Goal: Task Accomplishment & Management: Complete application form

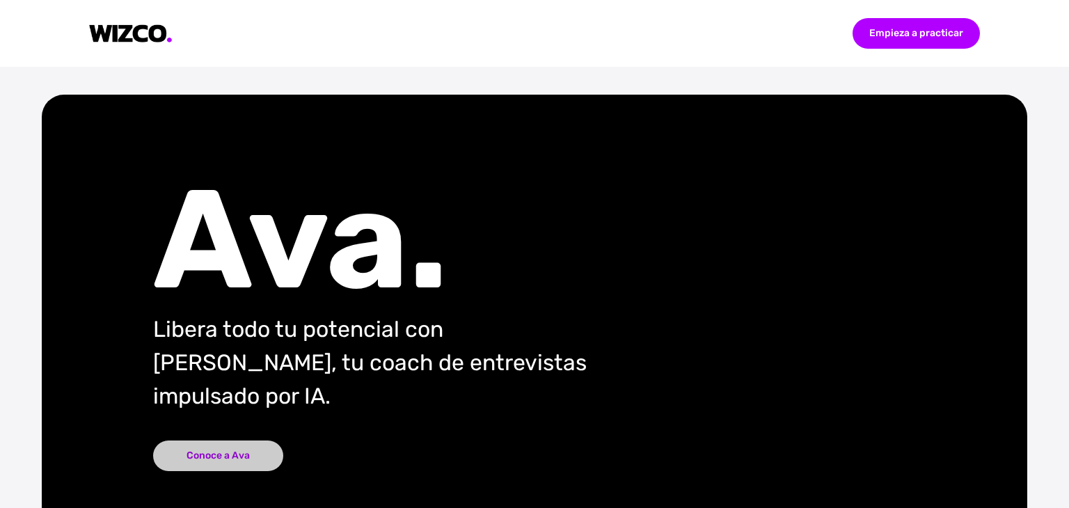
click at [235, 450] on font "Conoce a Ava" at bounding box center [218, 456] width 63 height 12
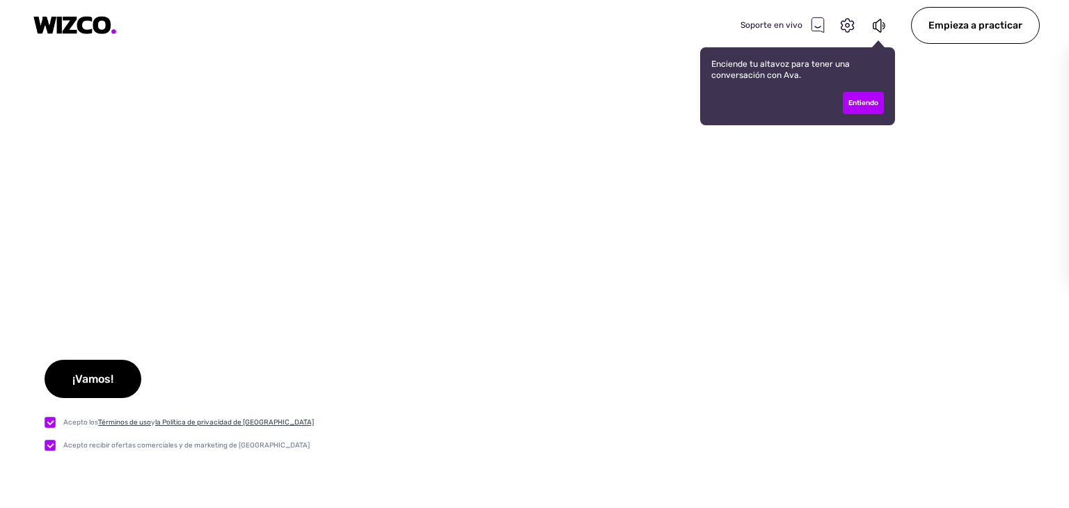
checkbox input "true"
type input "Test"
click at [858, 101] on font "Entiendo" at bounding box center [864, 103] width 30 height 8
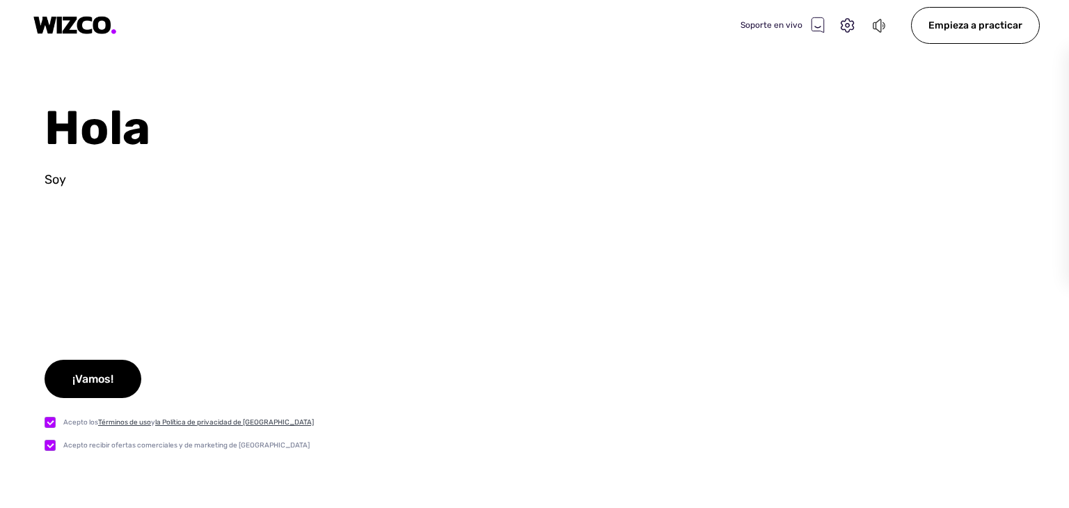
click at [877, 19] on icon at bounding box center [879, 25] width 15 height 17
click at [844, 20] on icon at bounding box center [848, 26] width 18 height 18
click at [892, 243] on select "Oradores Test" at bounding box center [879, 246] width 29 height 22
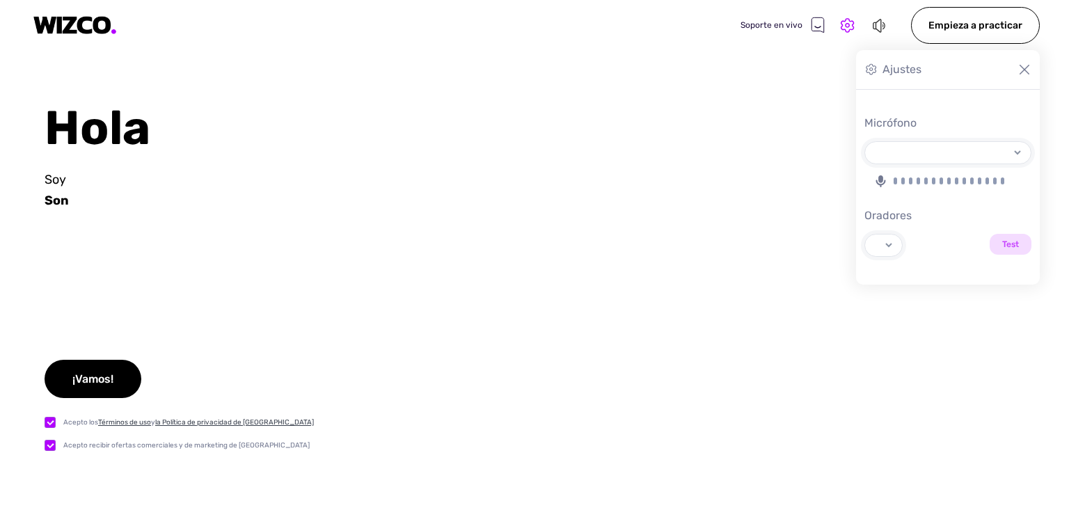
click at [688, 250] on div "Hola Soy Son ¡Vamos! Acepto los Términos de uso y la Política de privacidad de …" at bounding box center [534, 304] width 1069 height 408
select select "default"
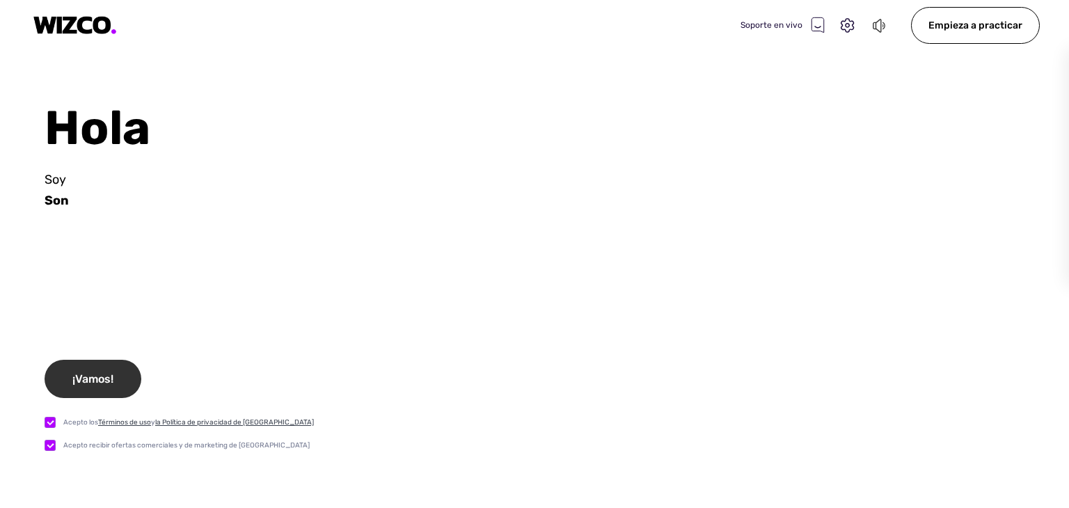
click at [104, 377] on font "¡Vamos!" at bounding box center [92, 378] width 41 height 13
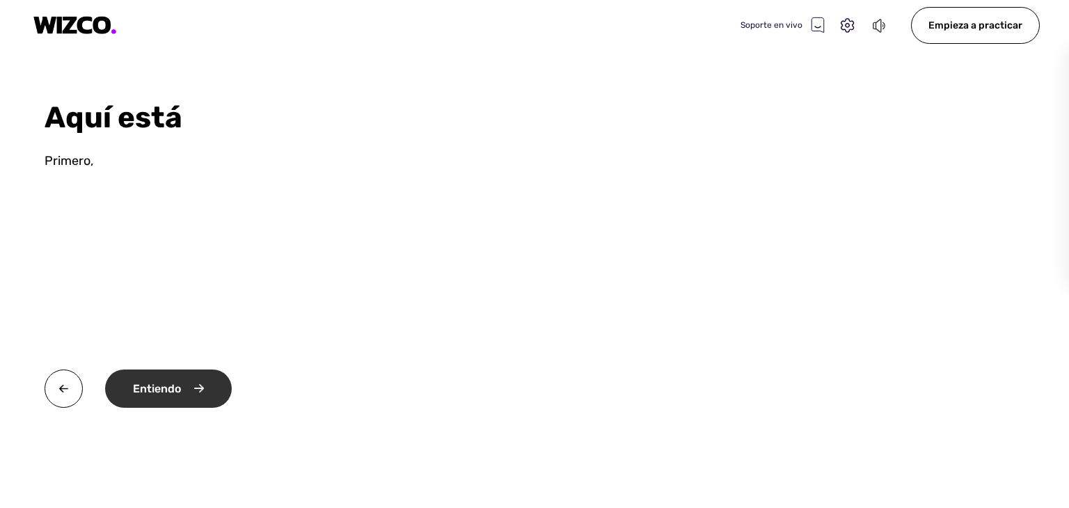
click at [166, 391] on font "Entiendo" at bounding box center [157, 388] width 48 height 13
click at [182, 382] on div "Bueno" at bounding box center [161, 389] width 113 height 38
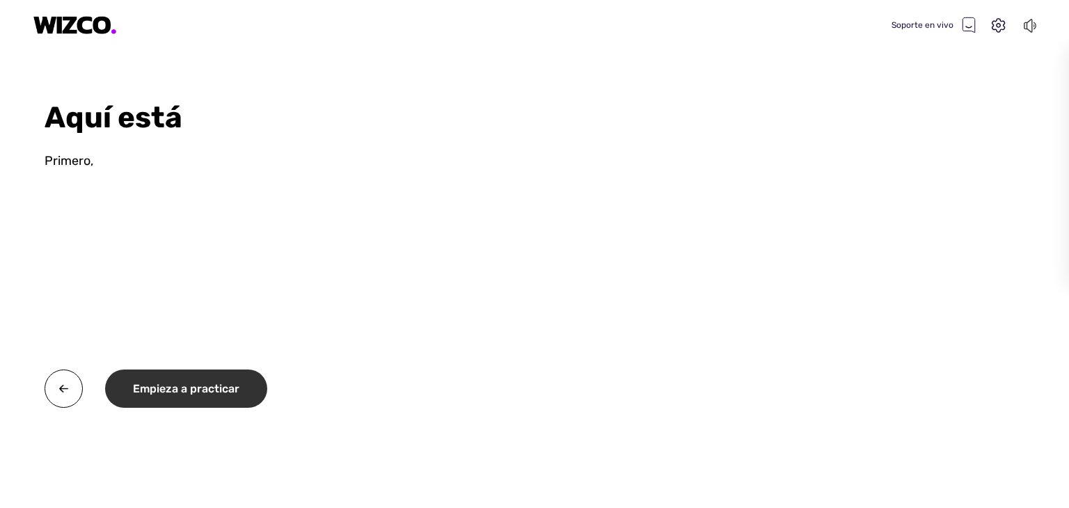
click at [182, 382] on font "Empieza a practicar" at bounding box center [186, 388] width 107 height 13
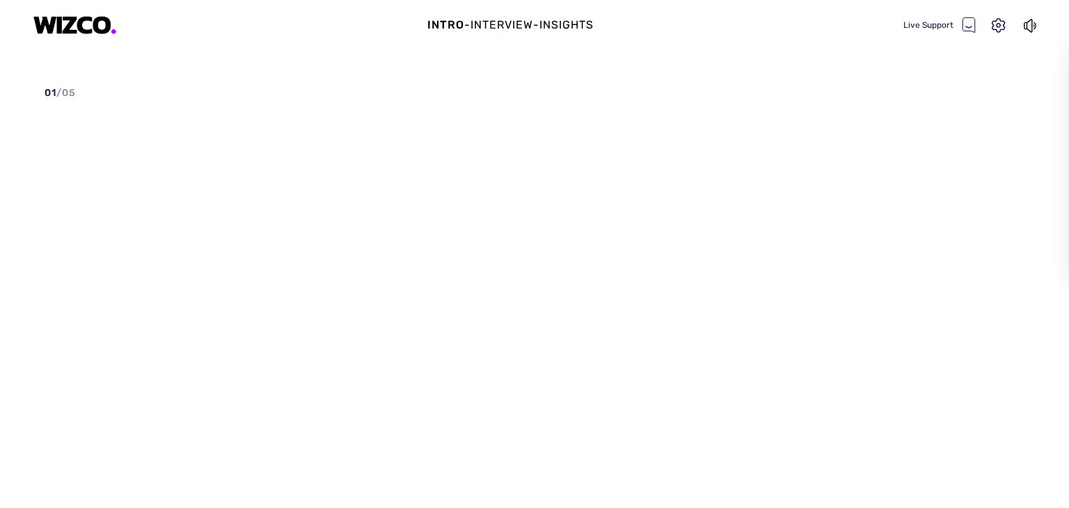
select select "default"
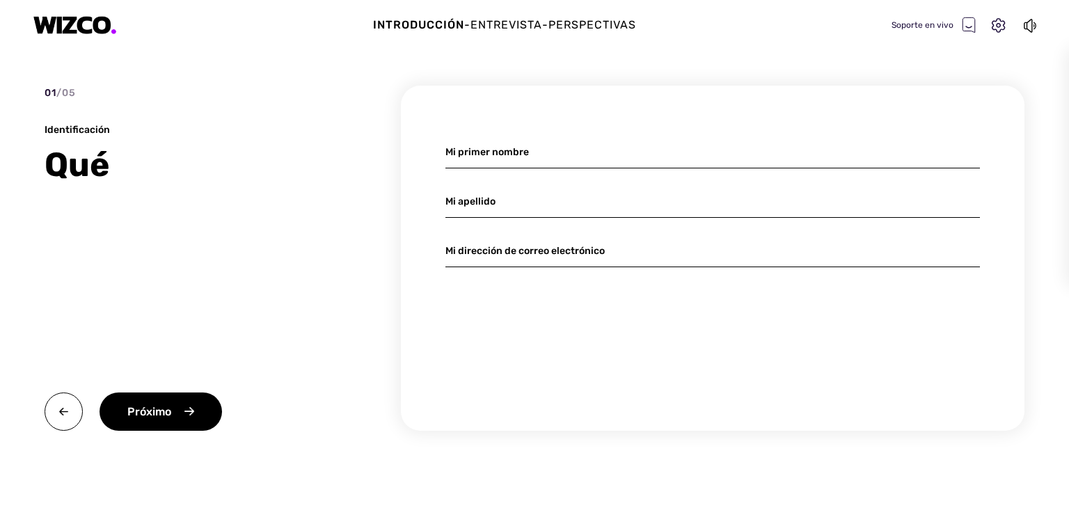
click at [473, 152] on input at bounding box center [713, 152] width 535 height 33
type input "[PERSON_NAME]"
type input "S"
click at [197, 415] on div "Próximo" at bounding box center [161, 412] width 123 height 38
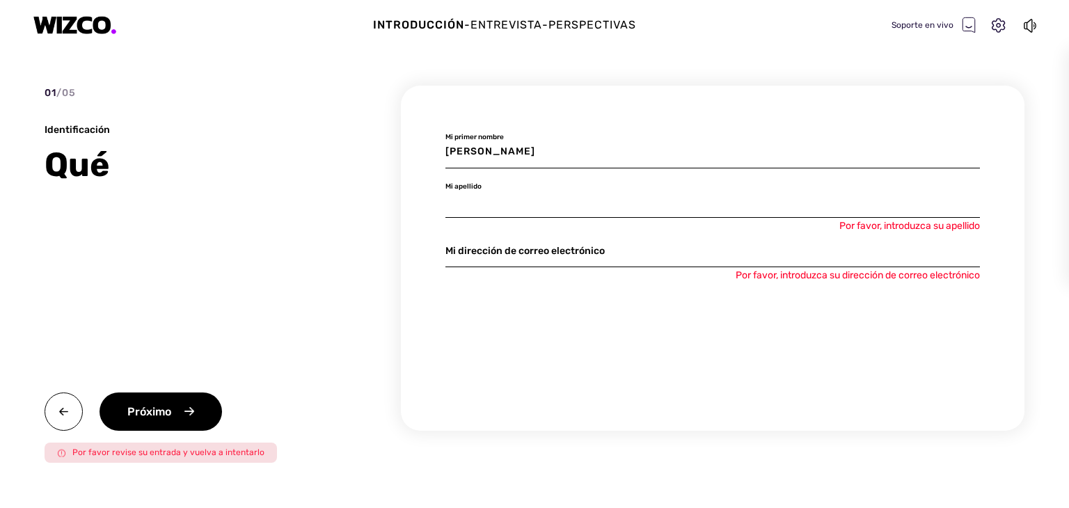
click at [459, 209] on input at bounding box center [713, 201] width 535 height 33
type input "s"
type input "[PERSON_NAME]"
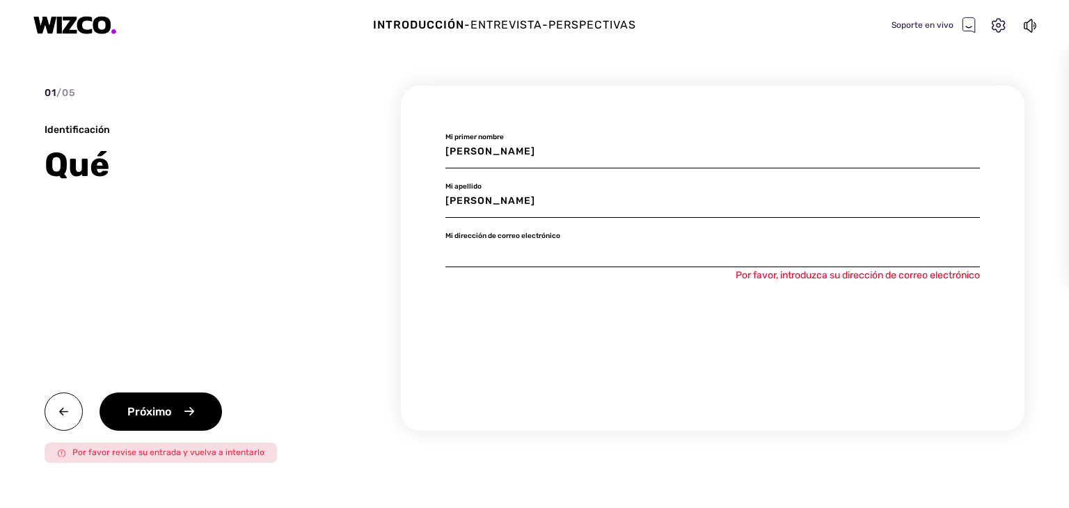
click at [469, 249] on input at bounding box center [713, 251] width 535 height 33
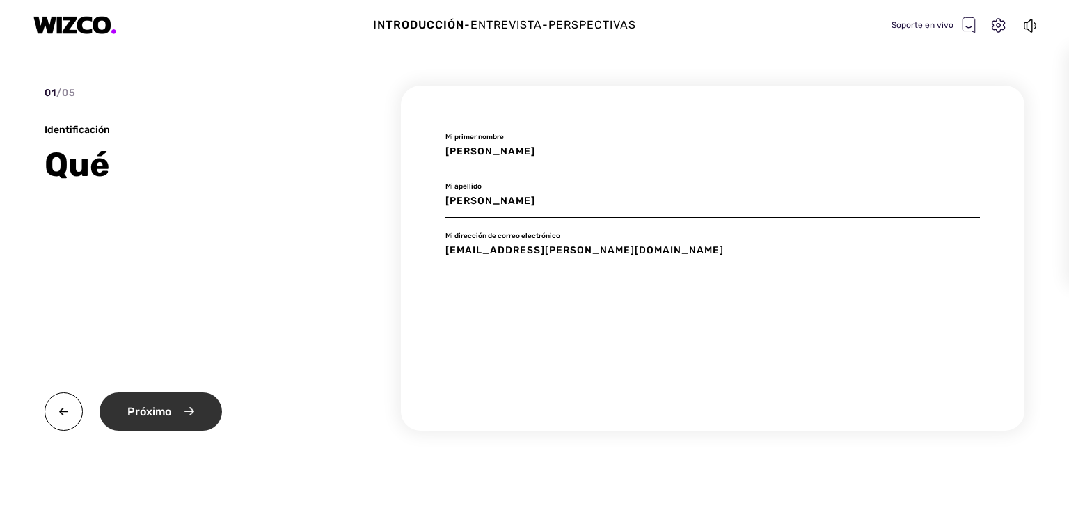
type input "[EMAIL_ADDRESS][PERSON_NAME][DOMAIN_NAME]"
click at [192, 401] on div "Próximo" at bounding box center [161, 412] width 123 height 38
type input "Test"
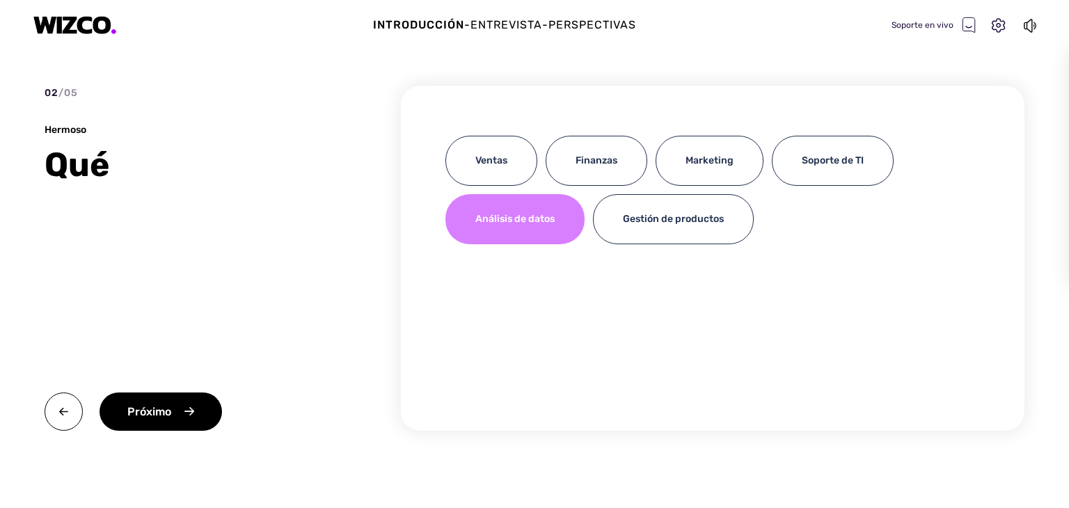
click at [499, 223] on font "Análisis de datos" at bounding box center [514, 219] width 79 height 12
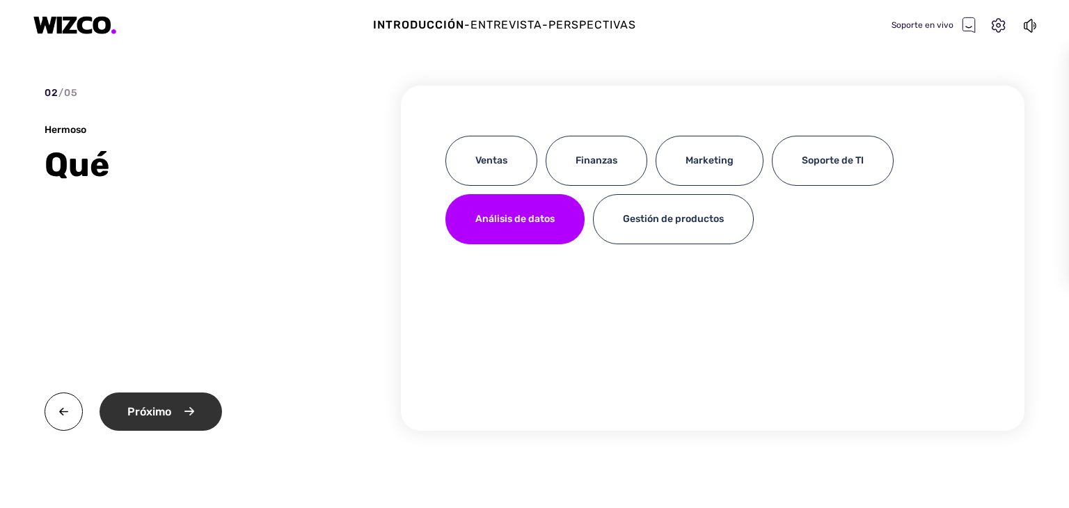
click at [138, 420] on div "Próximo" at bounding box center [161, 412] width 123 height 38
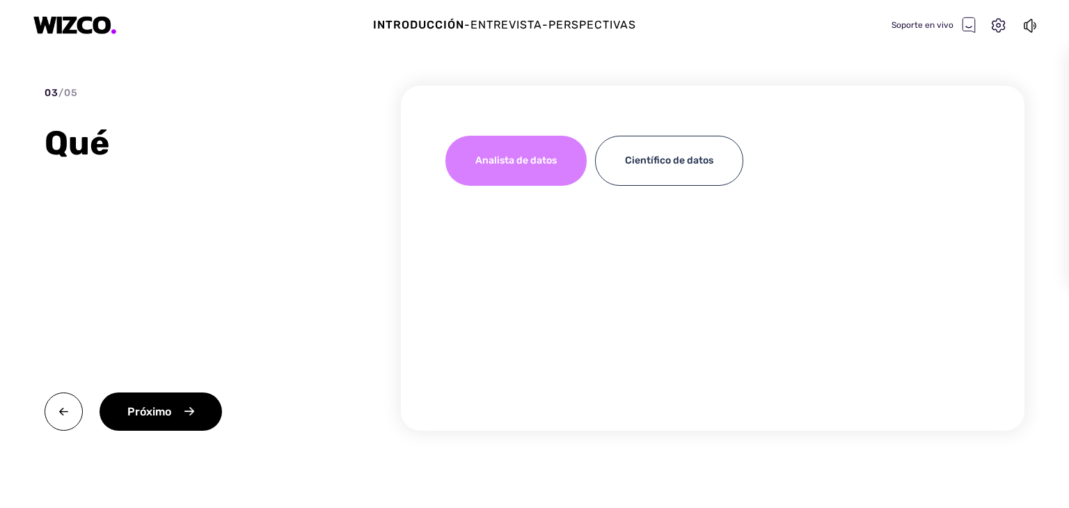
click at [538, 152] on div "Analista de datos" at bounding box center [516, 161] width 141 height 50
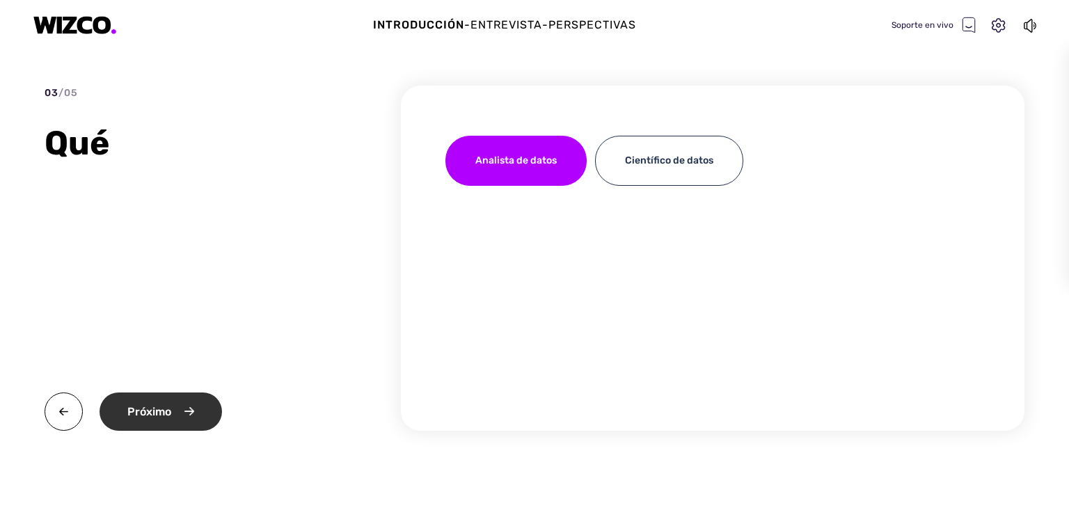
click at [152, 416] on font "Próximo" at bounding box center [149, 411] width 44 height 13
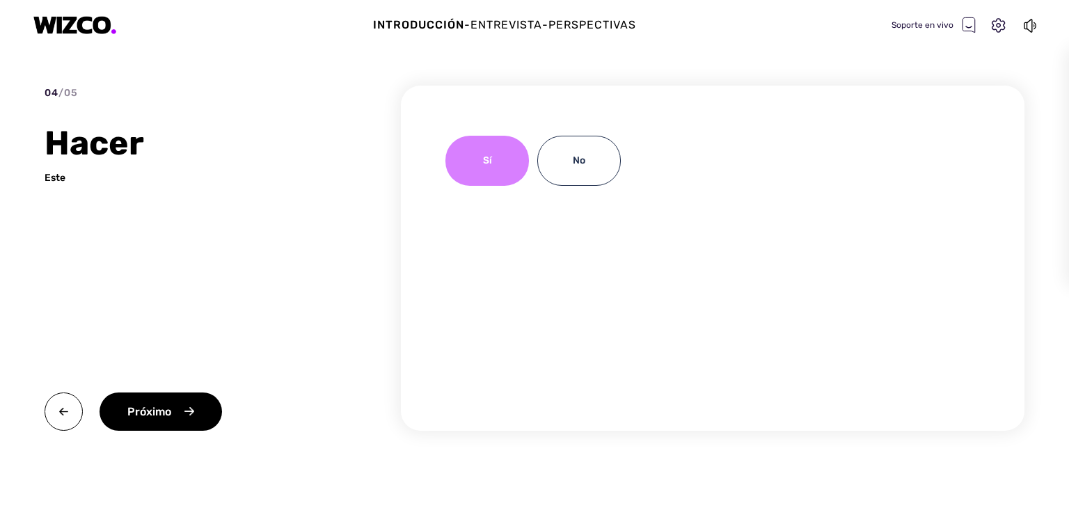
click at [494, 148] on div "Sí" at bounding box center [488, 161] width 84 height 50
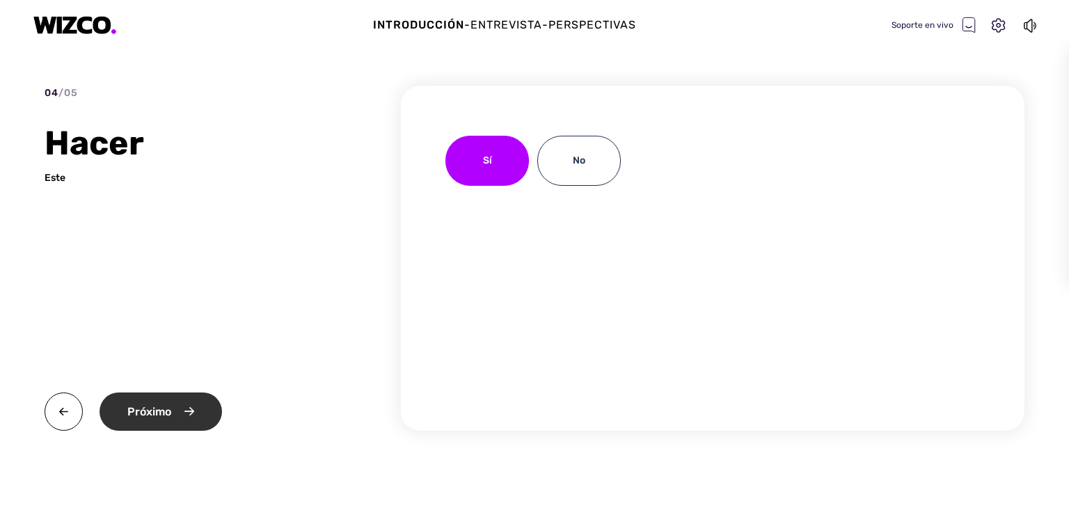
click at [178, 416] on div "Próximo" at bounding box center [161, 412] width 123 height 38
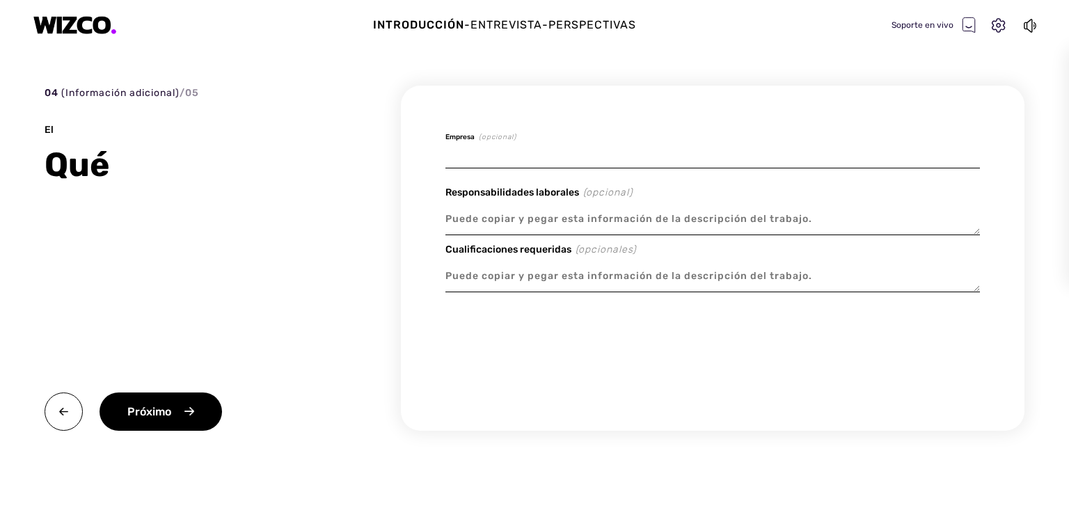
click at [513, 159] on input at bounding box center [713, 152] width 535 height 33
type textarea "x"
type input "}"
type textarea "x"
type input "}e"
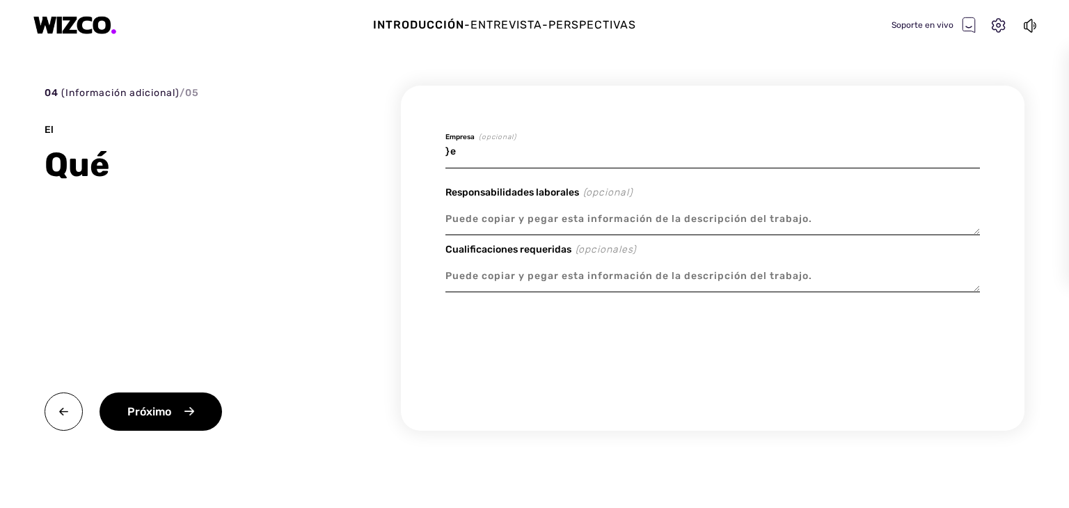
type textarea "x"
type input "}"
type textarea "x"
type input "e"
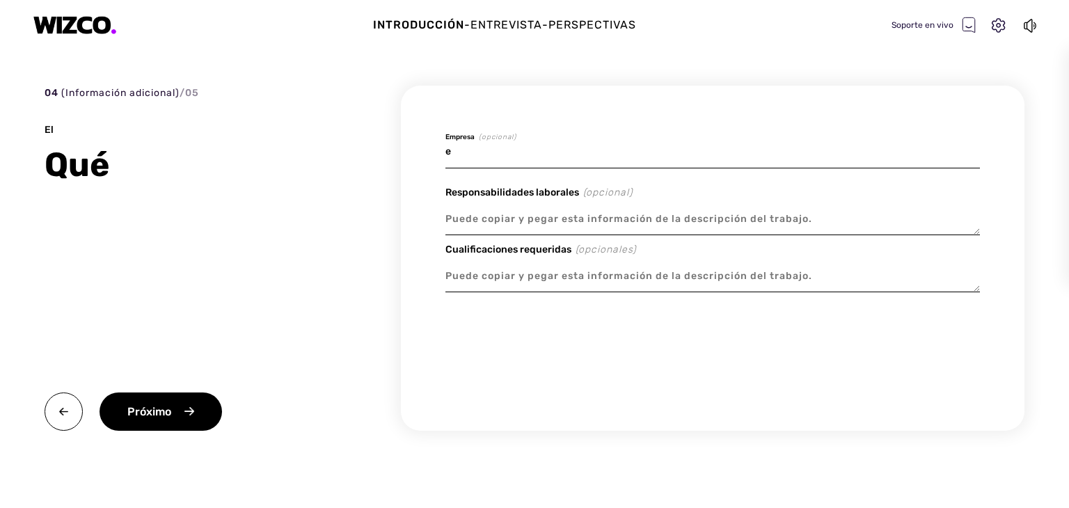
type textarea "x"
type input "E"
type textarea "x"
type input "EN"
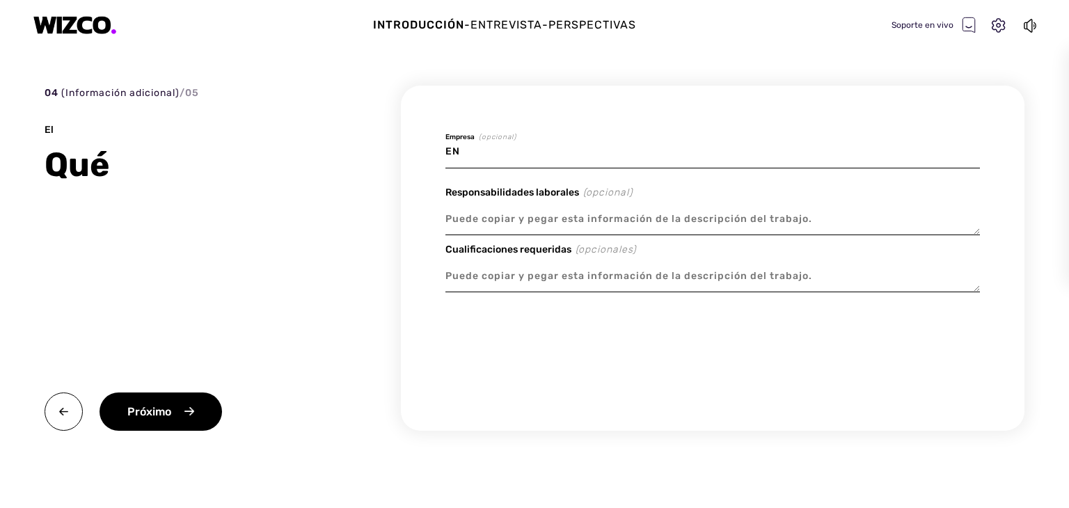
type textarea "x"
type input "ENE"
type textarea "x"
type input "ENER"
type textarea "x"
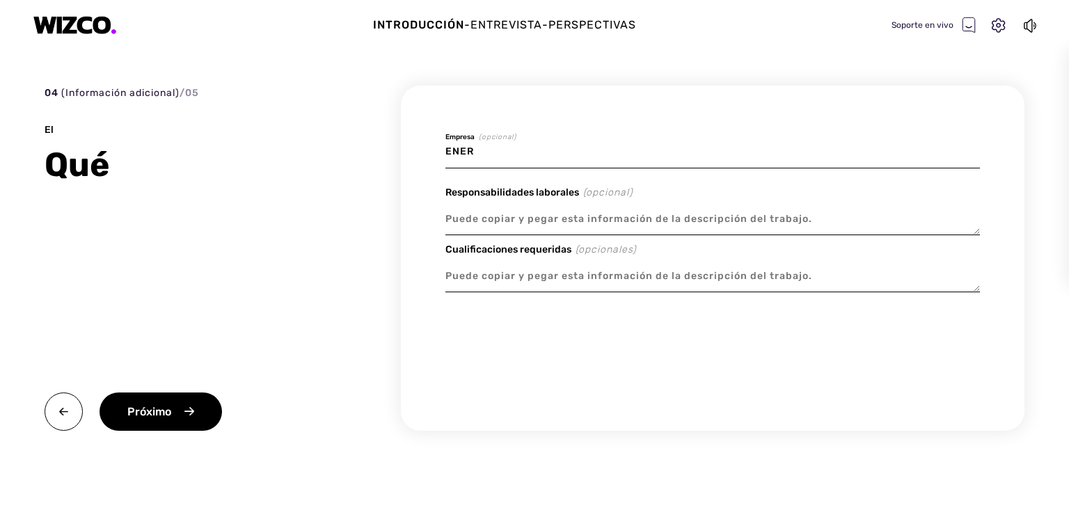
type input "ENERS"
type textarea "x"
type input "ENER"
type textarea "x"
type input "ENE"
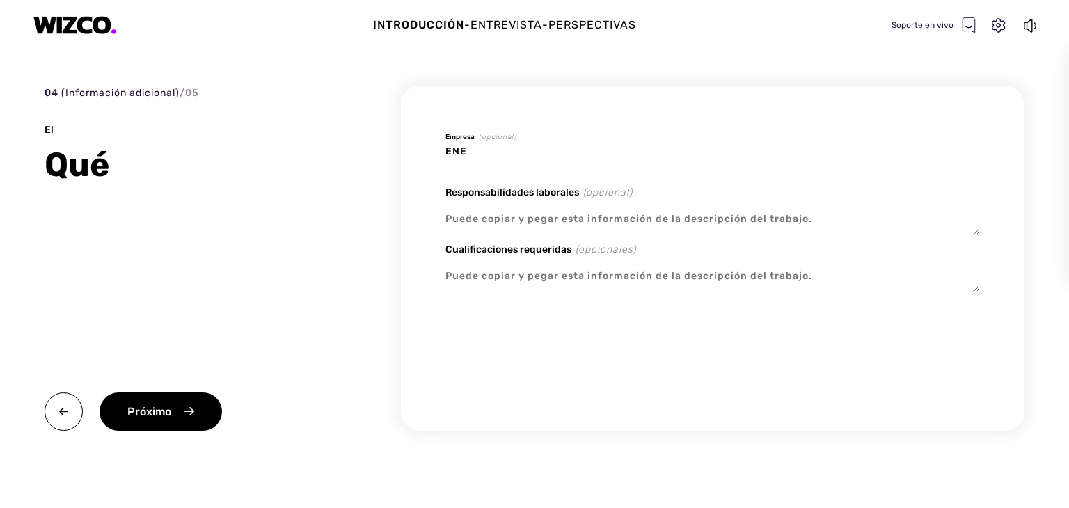
type textarea "x"
type input "EN"
type textarea "x"
type input "ENR"
type textarea "x"
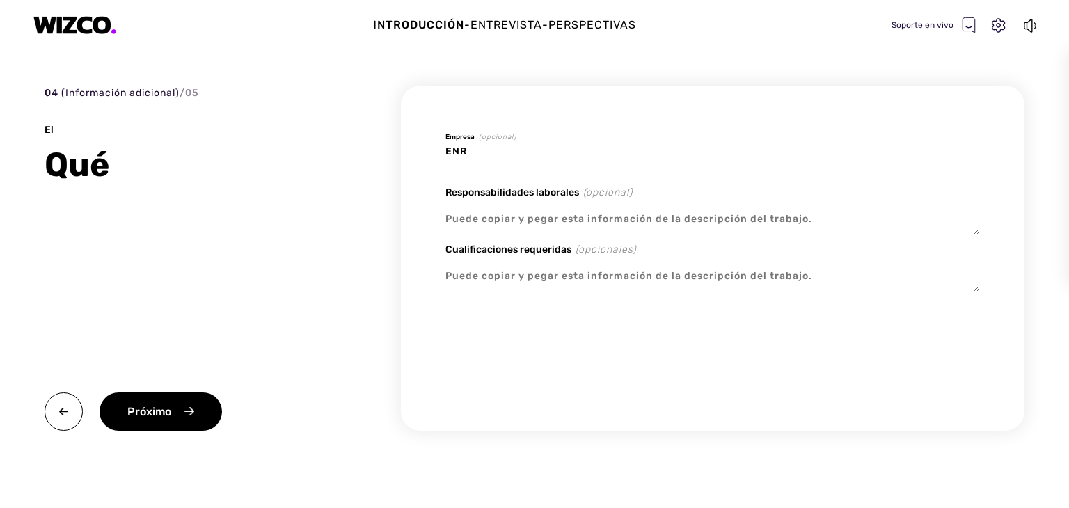
type input "ENRE"
type textarea "x"
type input "ENRES"
type textarea "x"
type input "ENRESS"
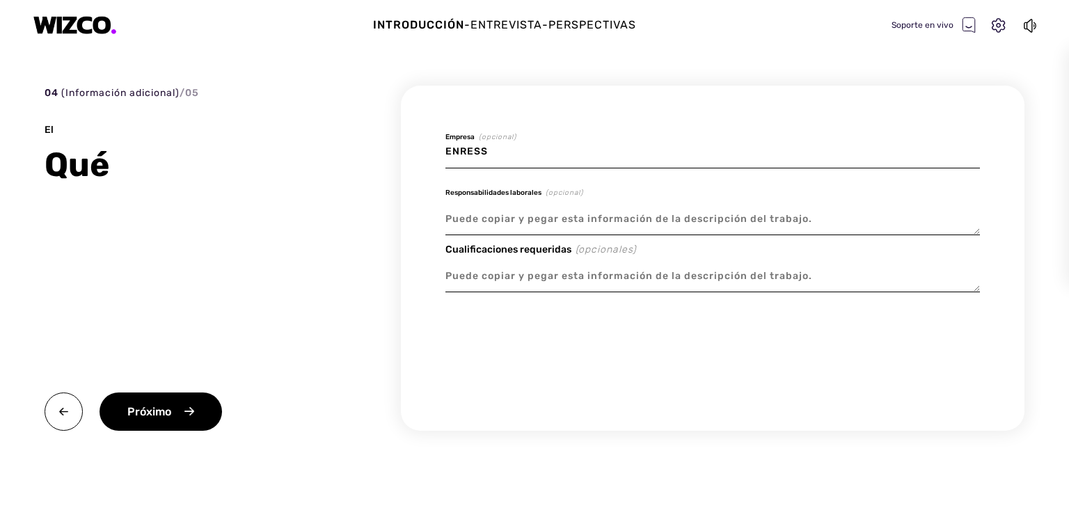
click at [503, 223] on textarea at bounding box center [713, 219] width 535 height 32
paste textarea "Participar en el desarrollo de la implementación de la metodología de gestión p…"
type textarea "x"
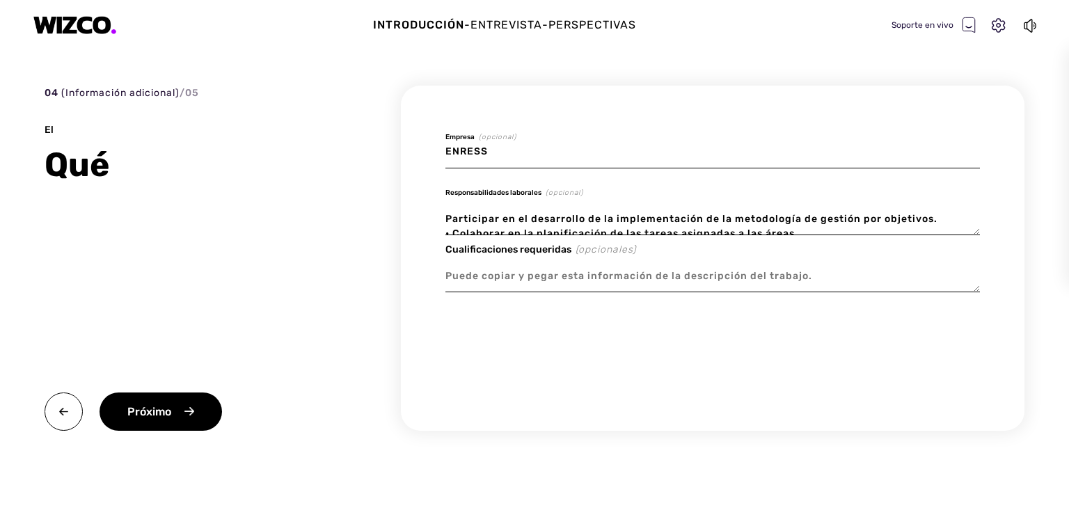
scroll to position [3, 0]
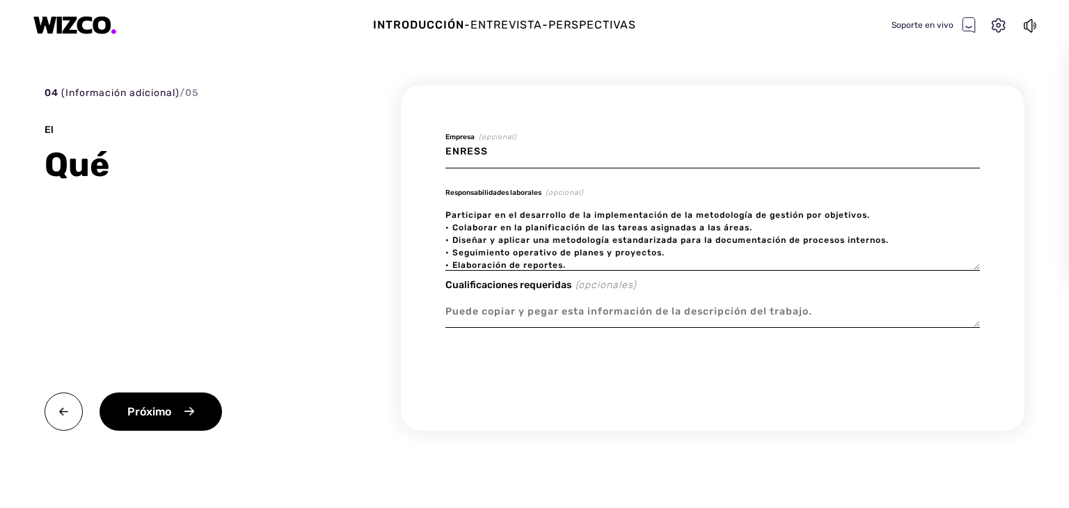
type textarea "Participar en el desarrollo de la implementación de la metodología de gestión p…"
click at [504, 317] on textarea at bounding box center [713, 312] width 535 height 32
paste textarea "Capacidad de análisis; organización y metodología de trabajo; proactividad y au…"
type textarea "x"
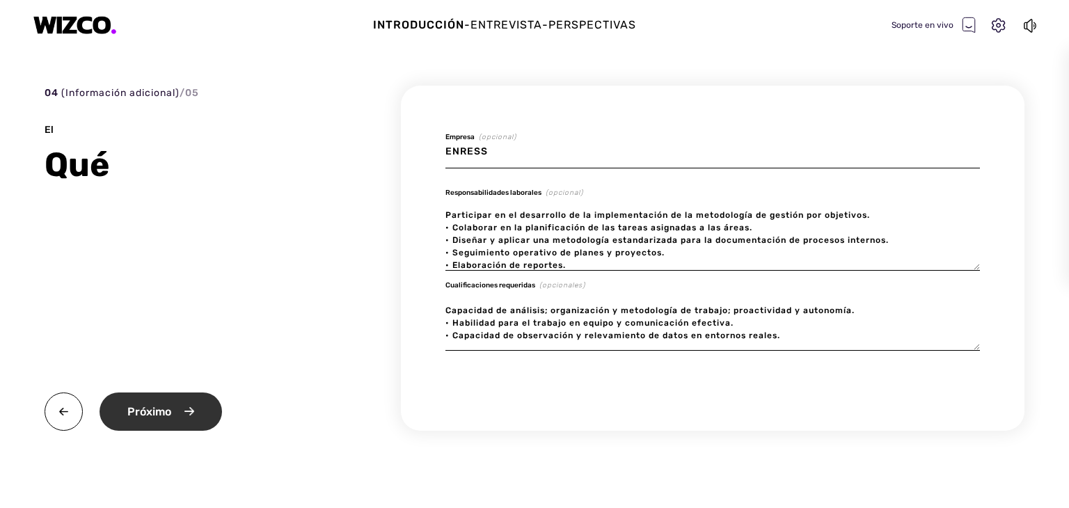
type textarea "Capacidad de análisis; organización y metodología de trabajo; proactividad y au…"
click at [150, 413] on font "Próximo" at bounding box center [149, 411] width 44 height 13
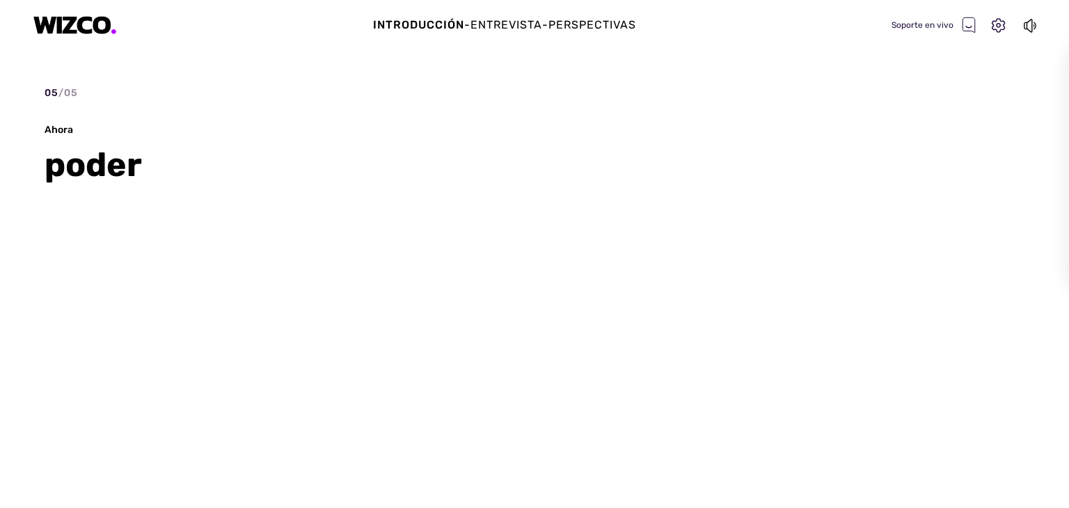
type textarea "x"
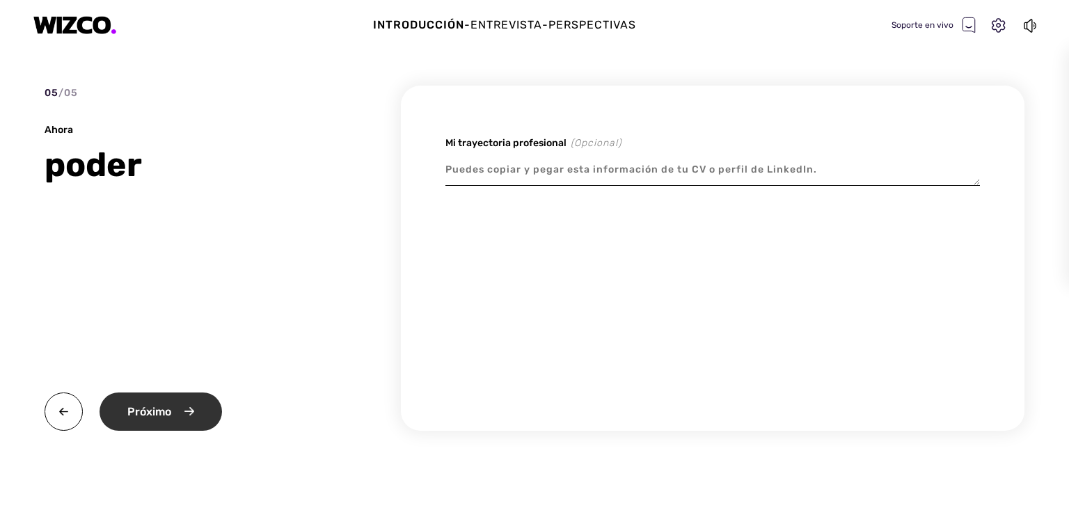
click at [143, 414] on font "Próximo" at bounding box center [149, 411] width 44 height 13
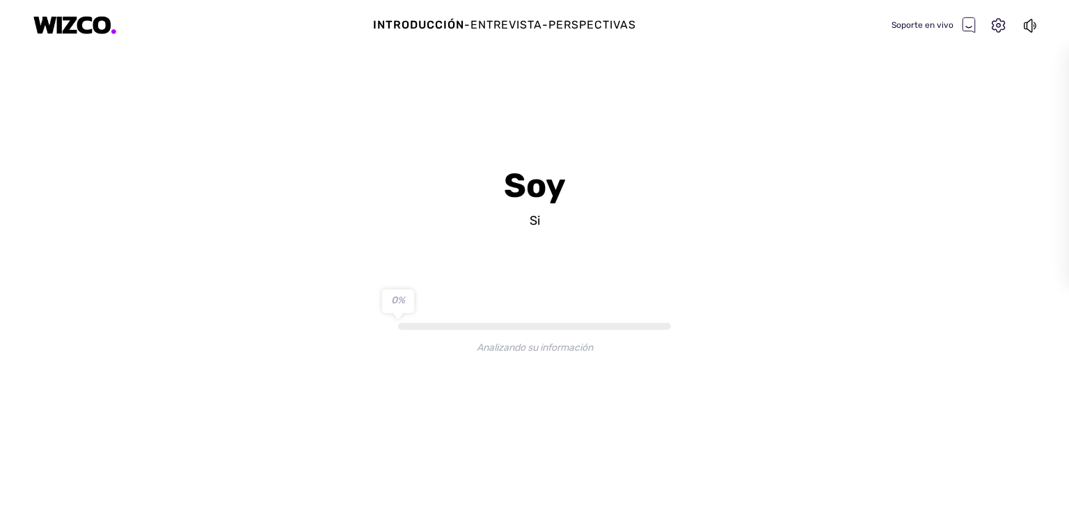
click at [798, 367] on div "Introducción - Entrevista - Perspectivas Soporte en vivo Soy Si Analizando su i…" at bounding box center [534, 254] width 1069 height 508
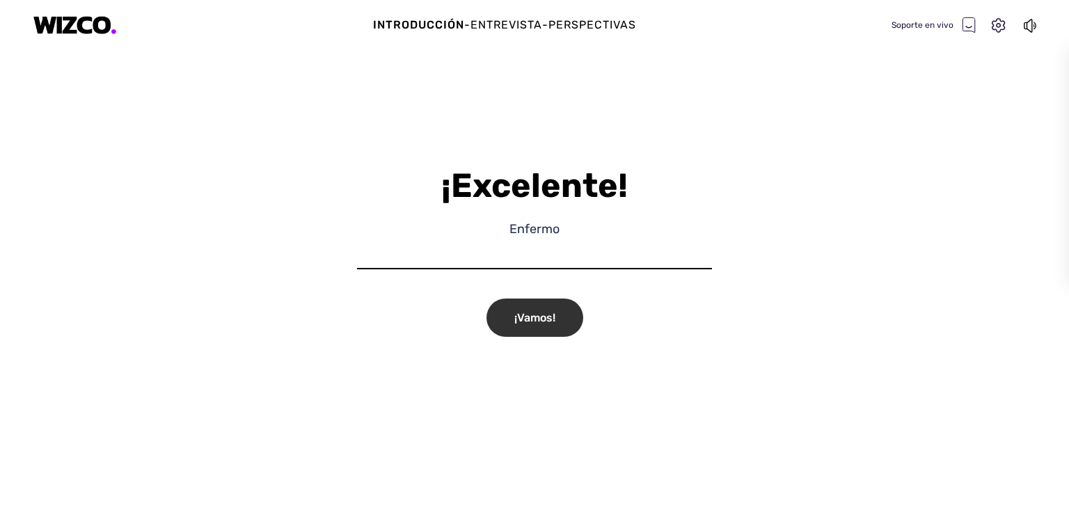
click at [541, 312] on font "¡Vamos!" at bounding box center [534, 317] width 41 height 13
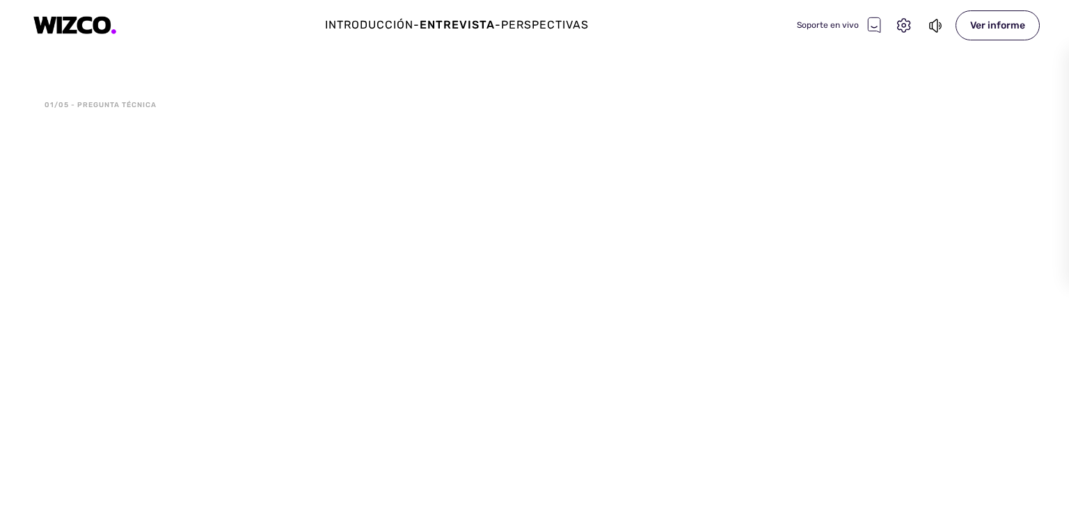
type input "Test"
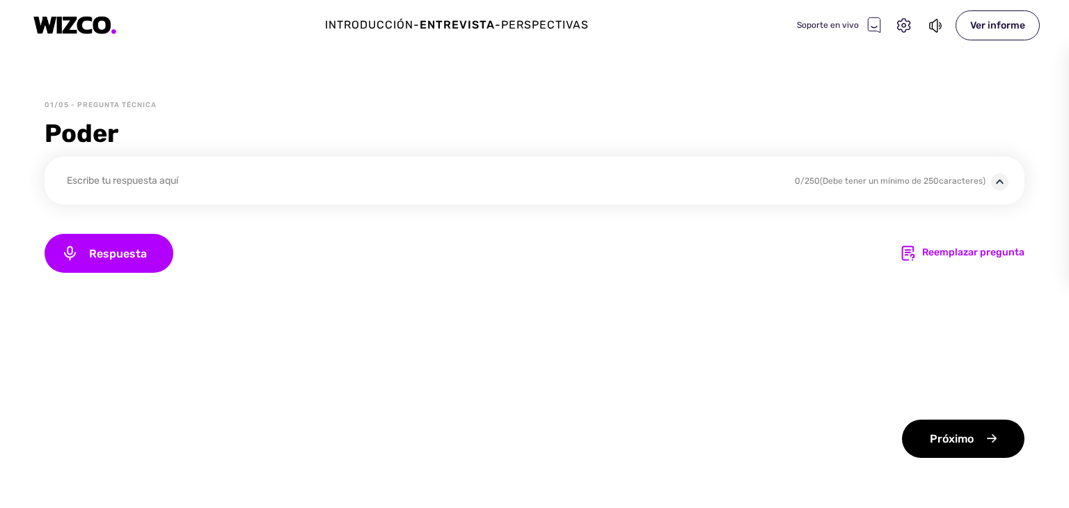
click at [1002, 176] on img at bounding box center [999, 181] width 17 height 17
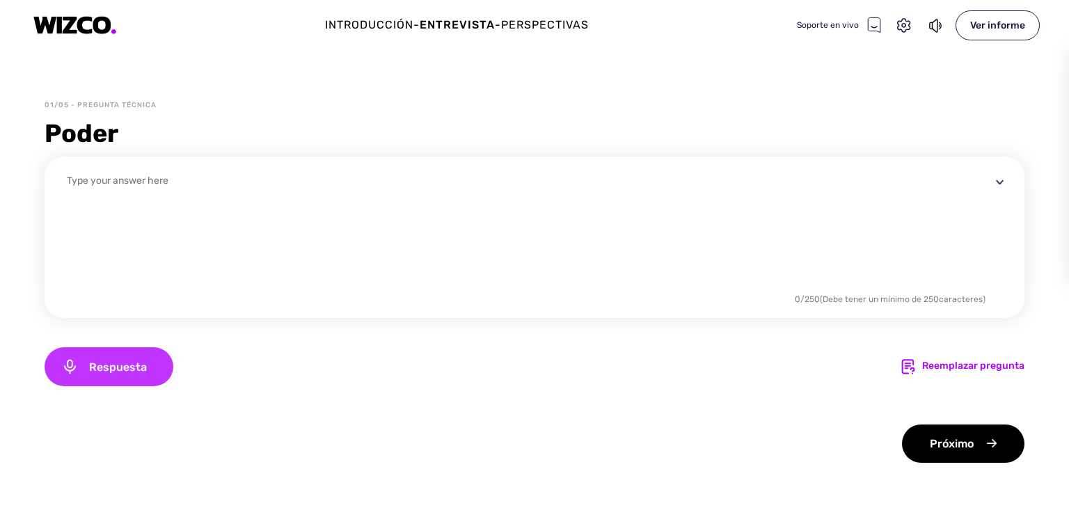
click at [147, 368] on span "Respuesta" at bounding box center [118, 367] width 78 height 13
click at [147, 368] on span "Hecho" at bounding box center [115, 367] width 81 height 13
click at [942, 363] on font "Reemplazar pregunta" at bounding box center [973, 366] width 102 height 12
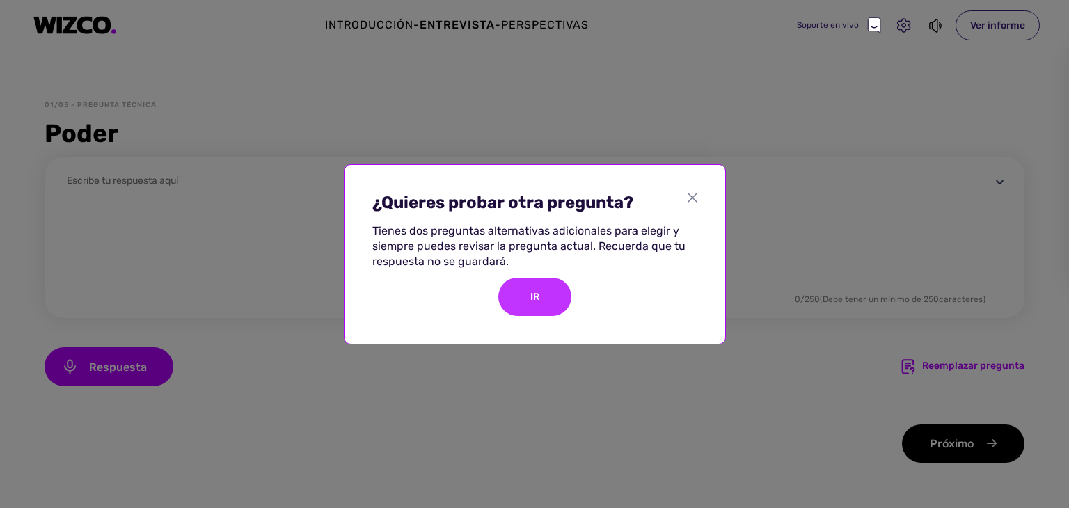
click at [511, 296] on div "IR" at bounding box center [534, 297] width 73 height 38
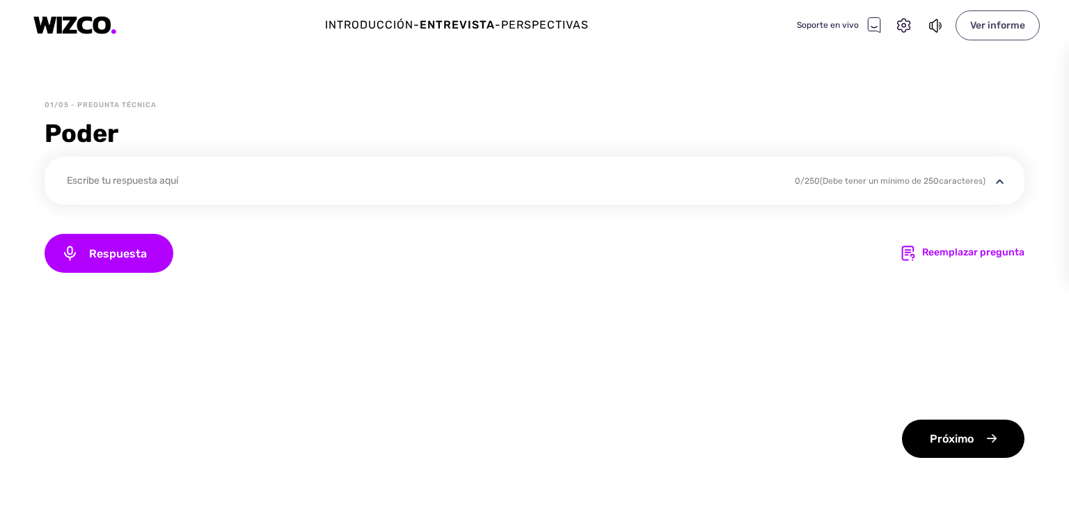
click at [997, 27] on font "Ver informe" at bounding box center [997, 25] width 55 height 12
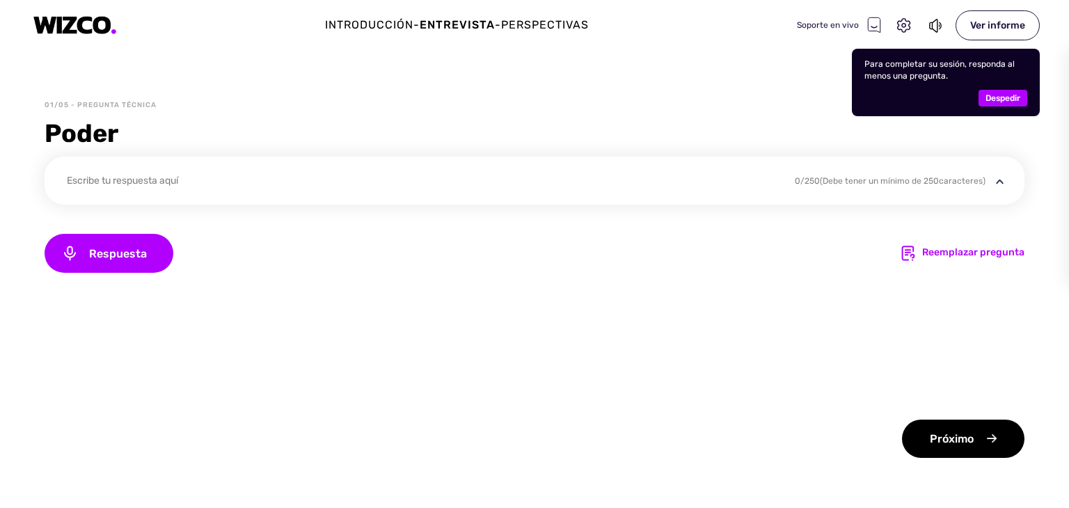
click at [796, 132] on div "Poder" at bounding box center [535, 133] width 980 height 35
click at [788, 63] on div "Introducción - Entrevista - Perspectivas Soporte en vivo Ver informe 01/05 - Pr…" at bounding box center [534, 254] width 1069 height 508
